Goal: Navigation & Orientation: Find specific page/section

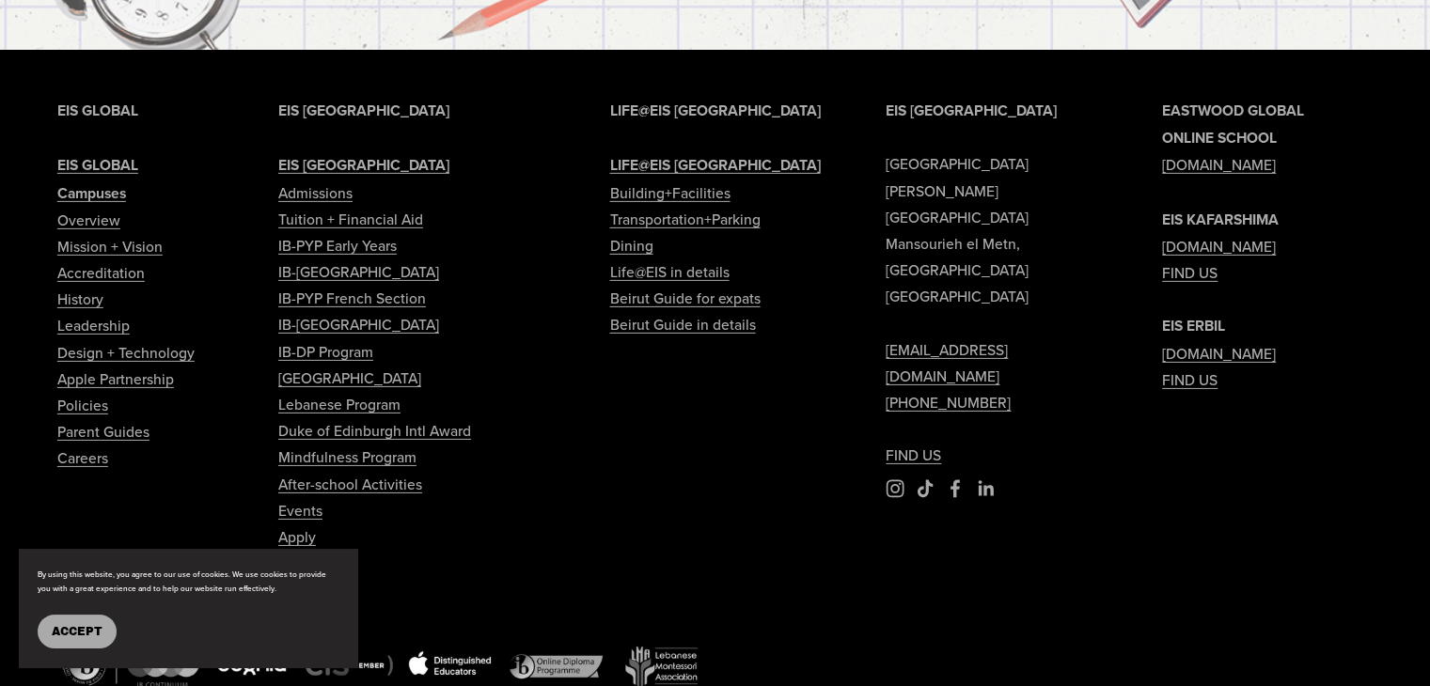
scroll to position [6099, 0]
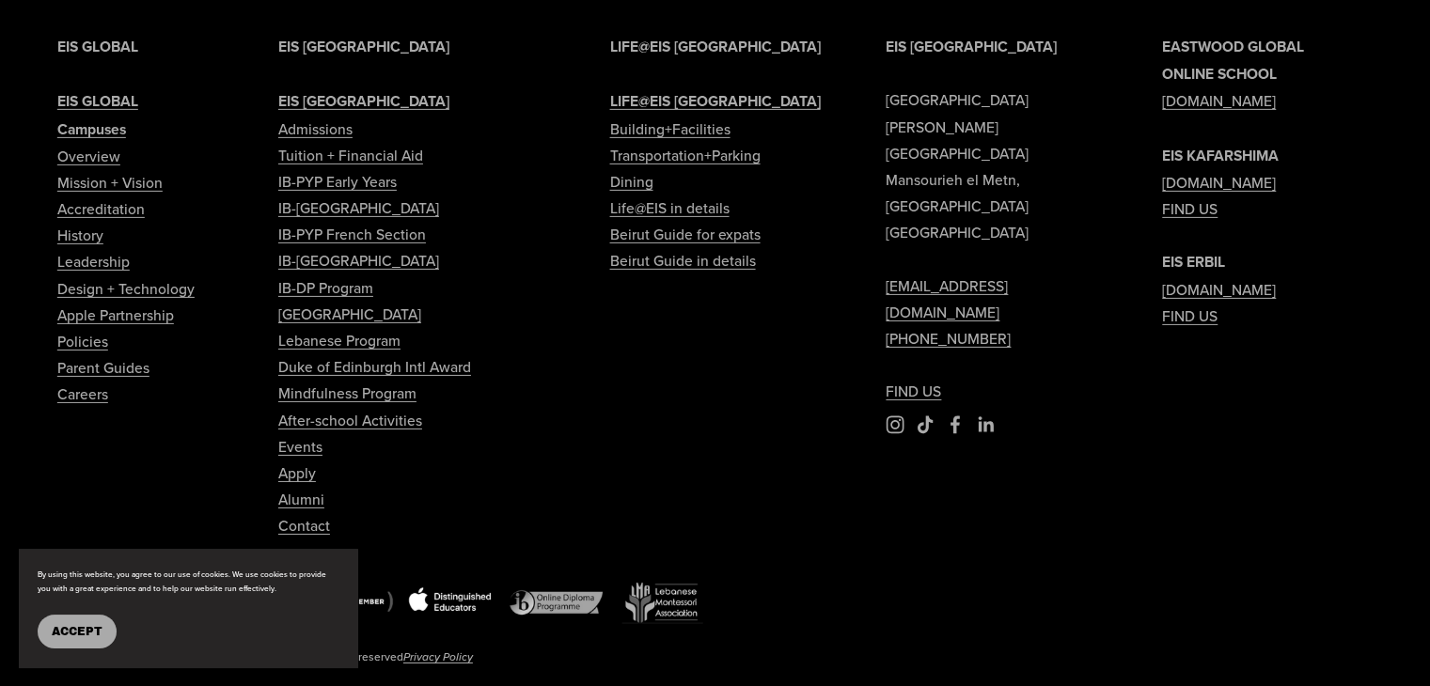
click at [626, 622] on div "EIS BEIRUT Eastwood International School Sami Solh Street Mansourieh el Metn, B…" at bounding box center [715, 373] width 1430 height 681
click at [83, 625] on span "Accept" at bounding box center [77, 631] width 51 height 13
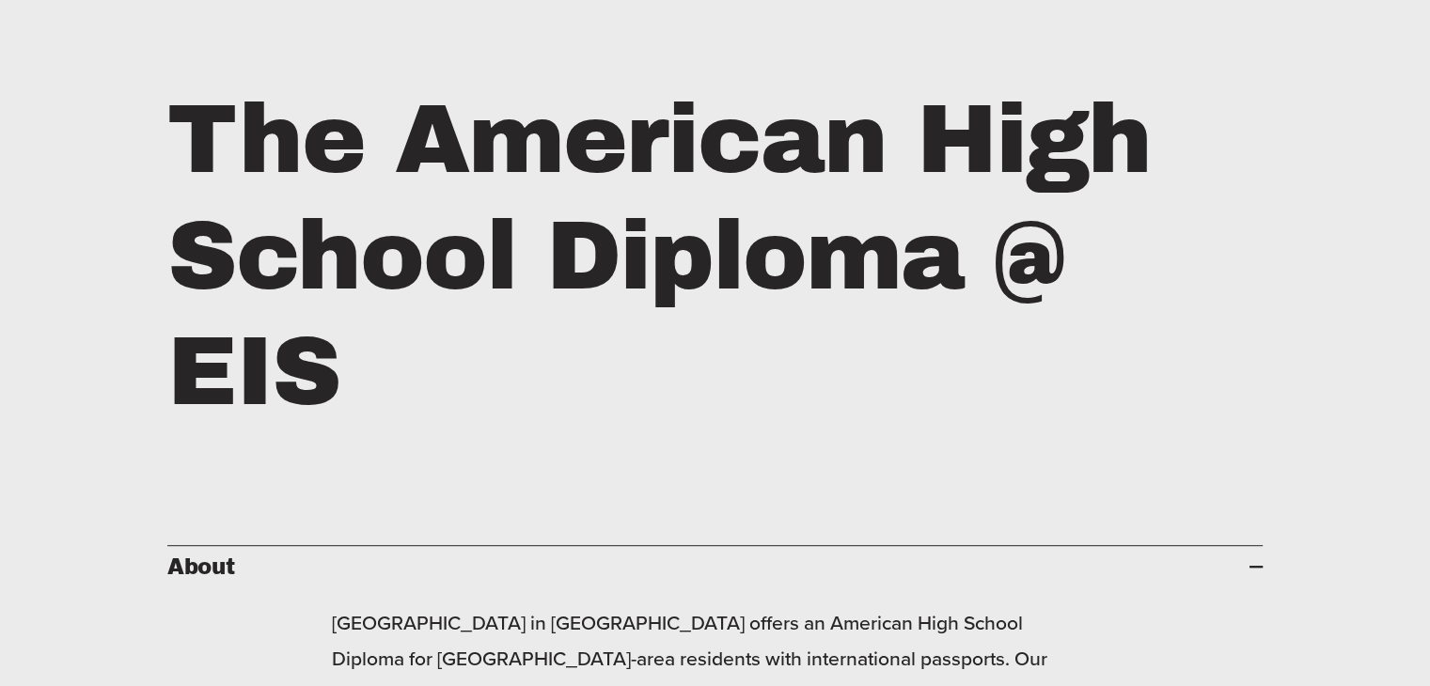
scroll to position [0, 0]
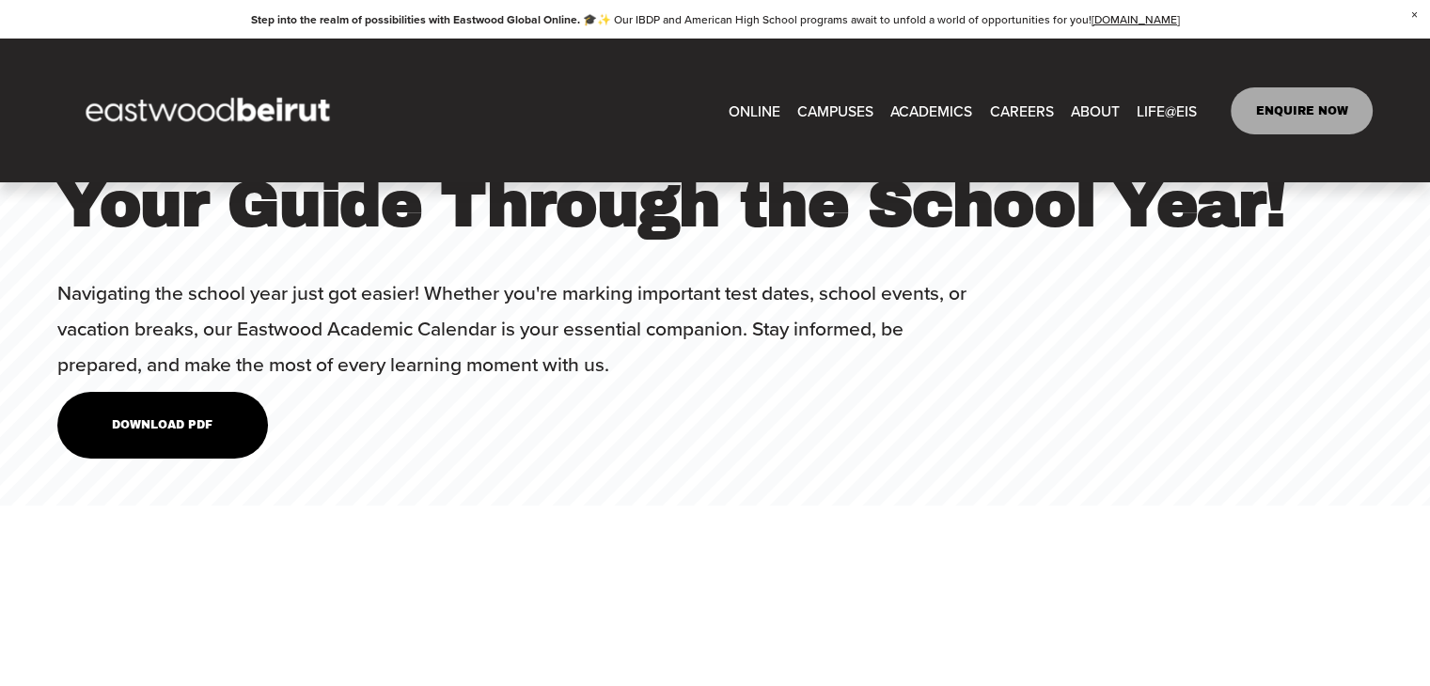
scroll to position [2596, 0]
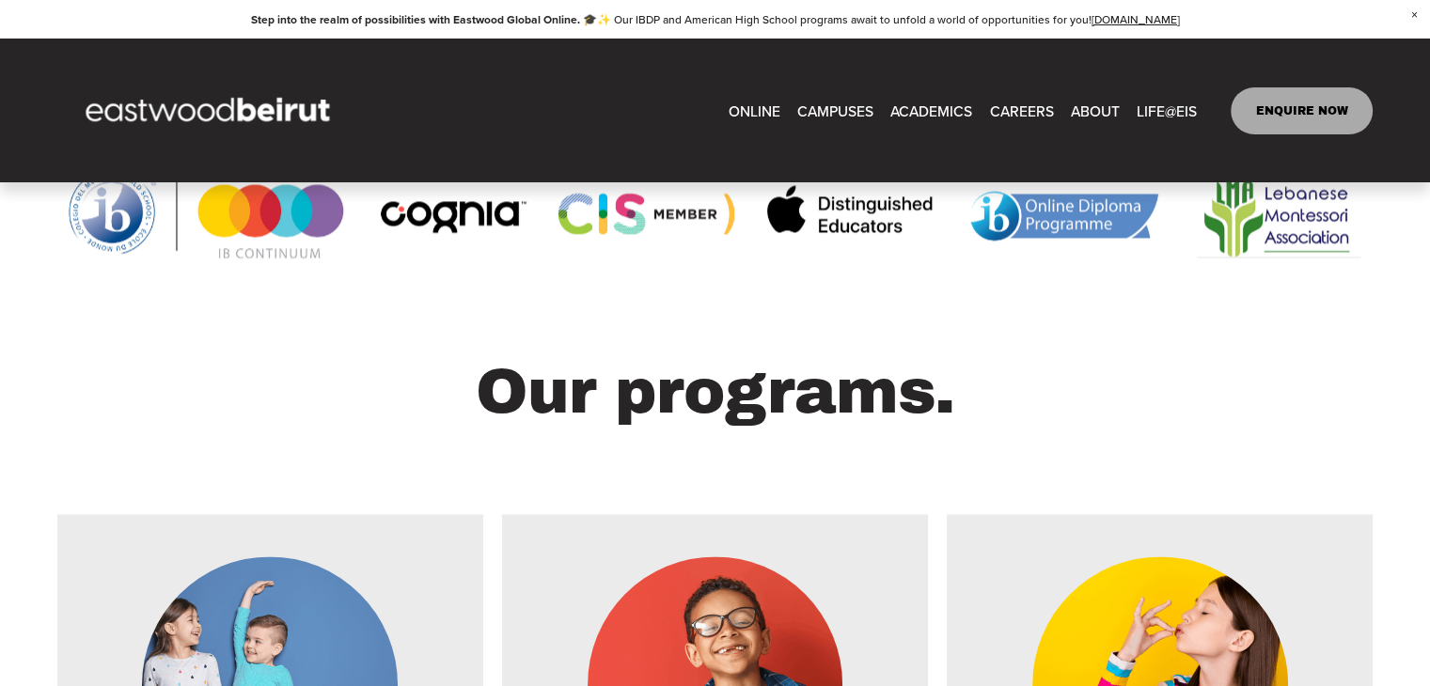
drag, startPoint x: 1443, startPoint y: 46, endPoint x: 1418, endPoint y: -30, distance: 80.3
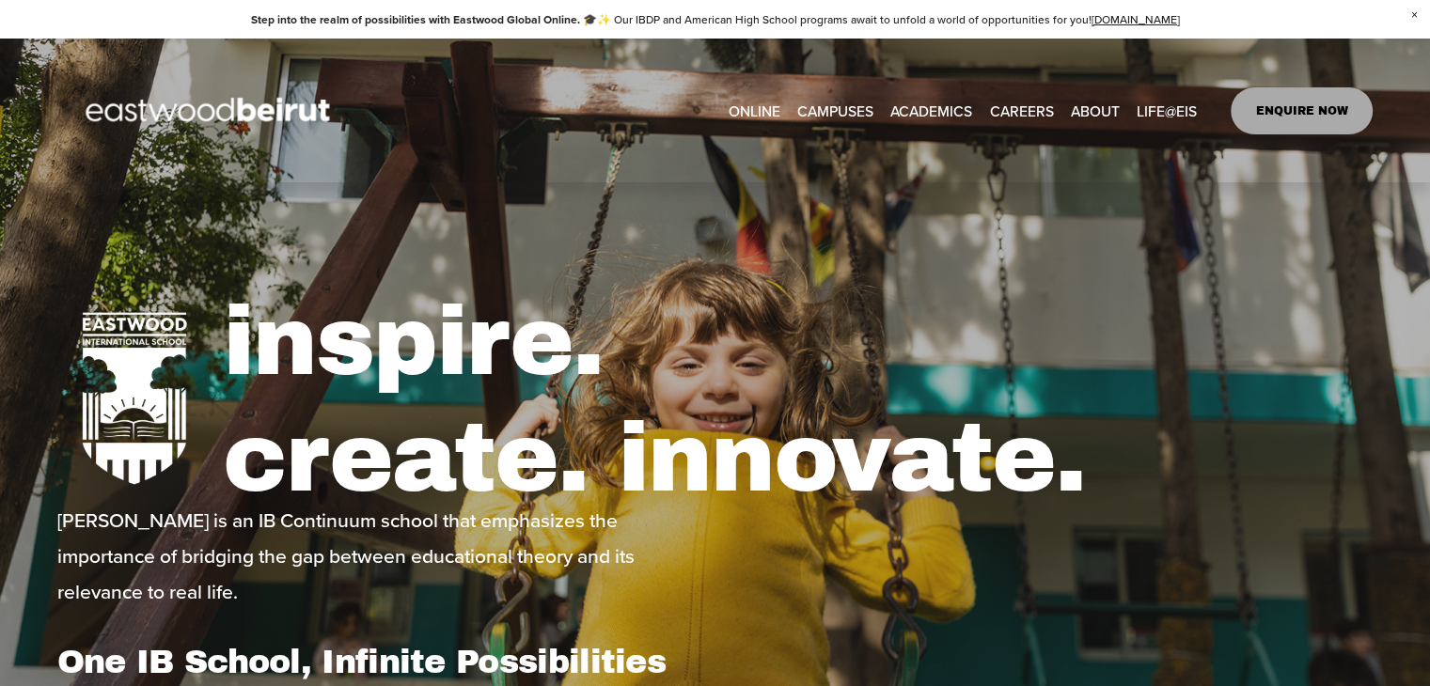
type input "****"
